Goal: Task Accomplishment & Management: Manage account settings

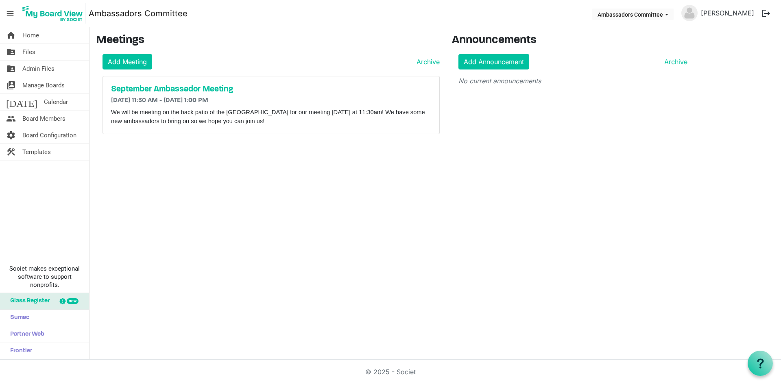
click at [188, 90] on h5 "September Ambassador Meeting" at bounding box center [271, 90] width 320 height 10
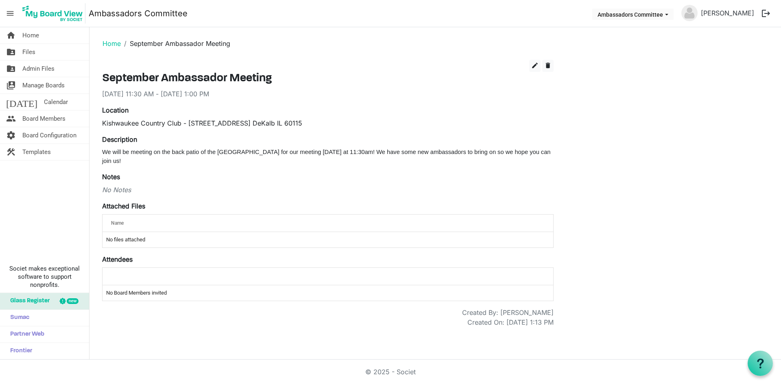
click at [120, 232] on td "No files attached" at bounding box center [327, 239] width 451 height 15
click at [536, 64] on span "edit" at bounding box center [534, 65] width 7 height 7
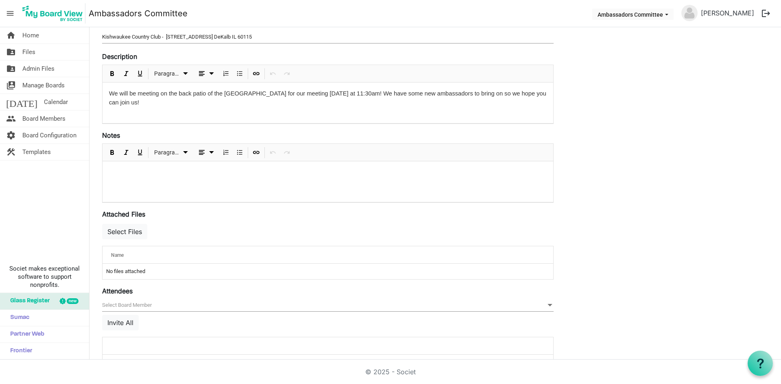
scroll to position [122, 0]
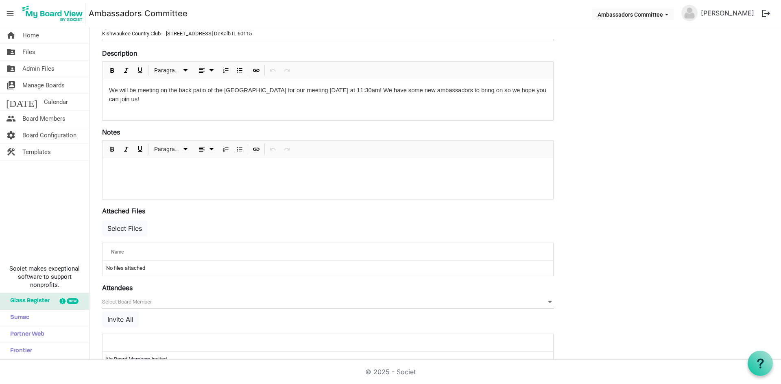
click at [162, 105] on div "We will be meeting on the back patio of the [GEOGRAPHIC_DATA] for our meeting […" at bounding box center [327, 99] width 451 height 41
click at [137, 101] on p "We will be meeting on the back patio of the [GEOGRAPHIC_DATA] for our meeting […" at bounding box center [328, 95] width 438 height 18
click at [172, 154] on span "Paragraph" at bounding box center [167, 149] width 26 height 10
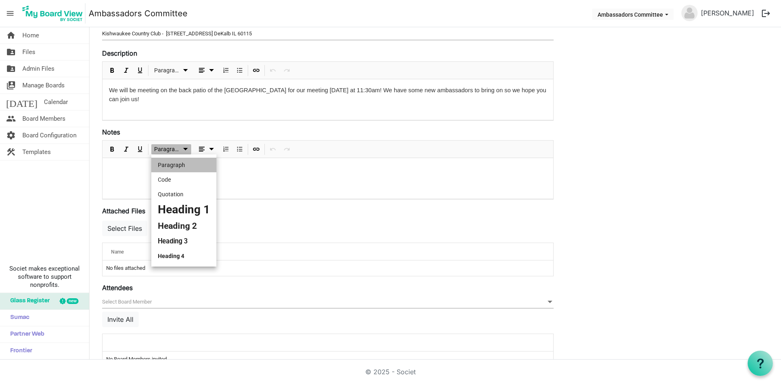
click at [174, 153] on span "Paragraph" at bounding box center [167, 149] width 26 height 10
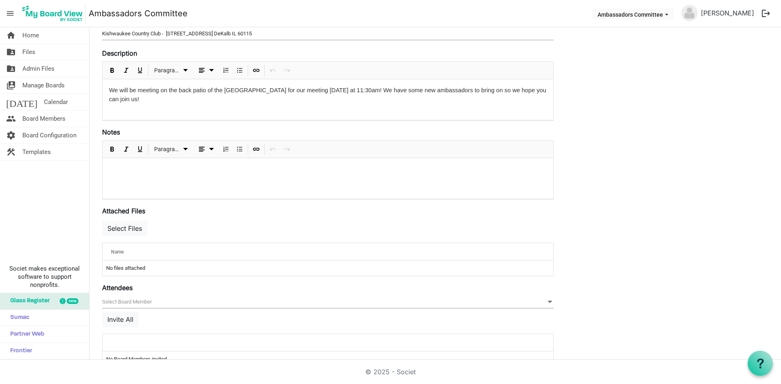
click at [240, 169] on p at bounding box center [328, 169] width 438 height 9
